Goal: Task Accomplishment & Management: Use online tool/utility

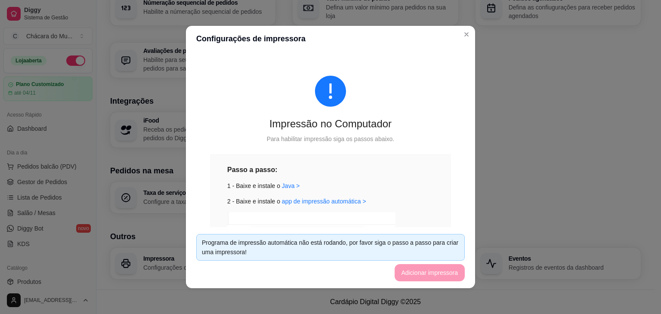
scroll to position [305, 0]
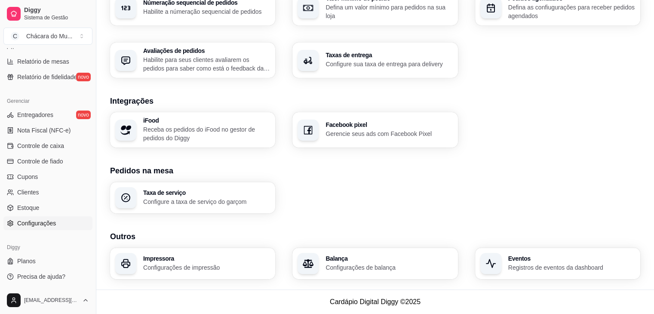
click at [183, 270] on p "Configurações de impressão" at bounding box center [206, 267] width 127 height 9
click at [519, 231] on h3 "Outros" at bounding box center [375, 237] width 530 height 12
click at [178, 260] on h3 "Impressora" at bounding box center [206, 259] width 127 height 6
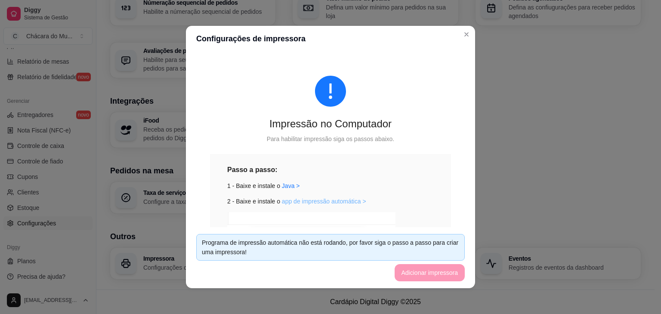
click at [316, 202] on link "app de impressão automática >" at bounding box center [324, 201] width 84 height 7
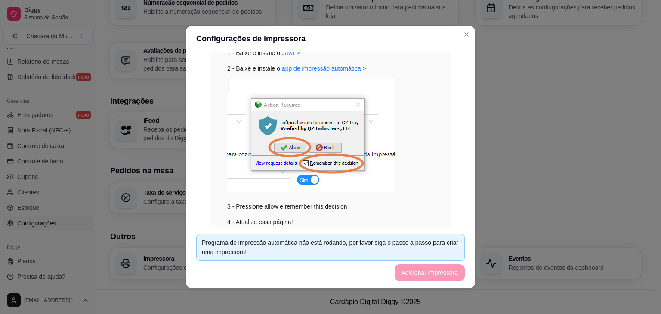
scroll to position [135, 0]
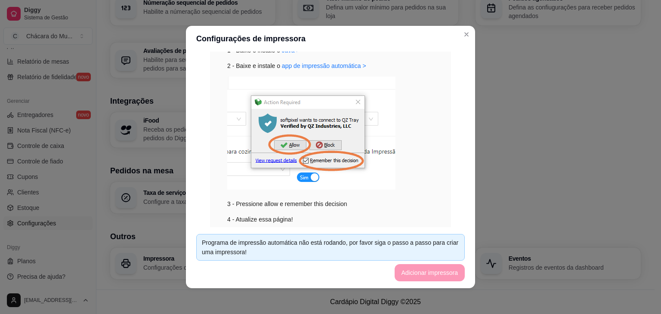
drag, startPoint x: 467, startPoint y: 139, endPoint x: 456, endPoint y: 209, distance: 71.8
click at [456, 209] on div "Impressão no Computador Para habilitar impressão siga os passos abaixo. Passo a…" at bounding box center [330, 140] width 289 height 176
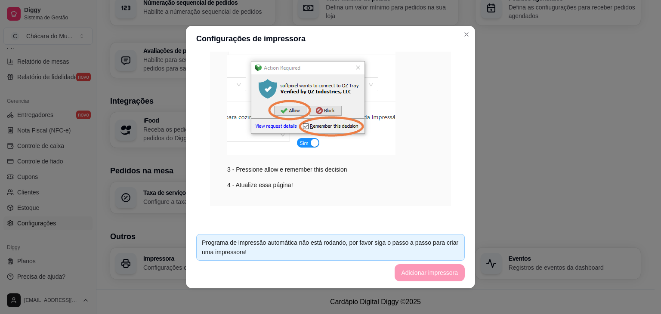
scroll to position [173, 0]
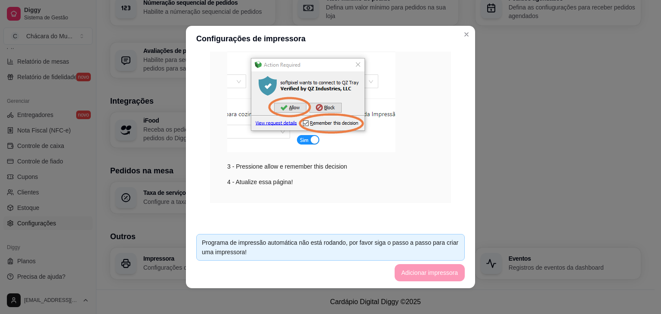
click at [427, 275] on footer "Programa de impressão automática não está rodando, por favor siga o passo a pas…" at bounding box center [330, 257] width 289 height 61
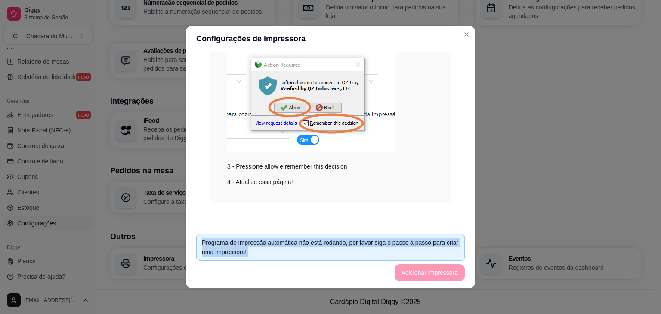
click at [427, 275] on footer "Programa de impressão automática não está rodando, por favor siga o passo a pas…" at bounding box center [330, 257] width 289 height 61
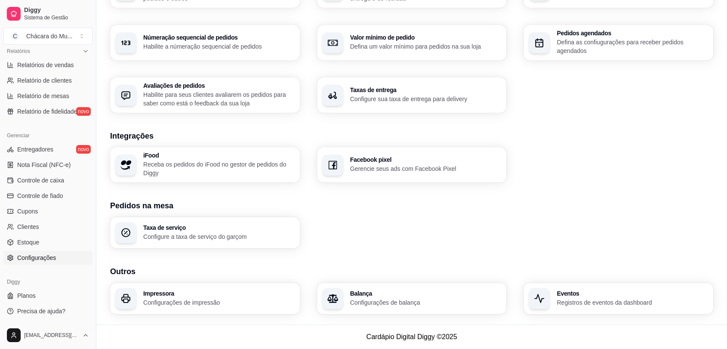
scroll to position [270, 0]
click at [551, 132] on h3 "Integrações" at bounding box center [411, 136] width 603 height 12
